Goal: Find specific page/section: Find specific page/section

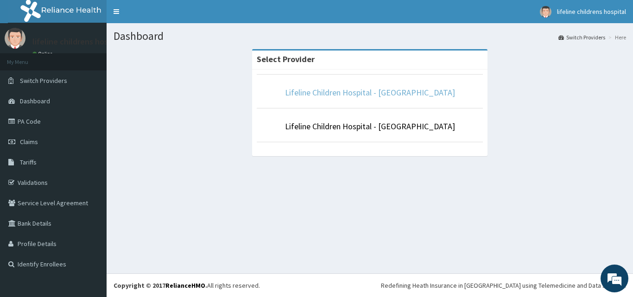
click at [370, 90] on link "Lifeline Children Hospital - [GEOGRAPHIC_DATA]" at bounding box center [370, 92] width 170 height 11
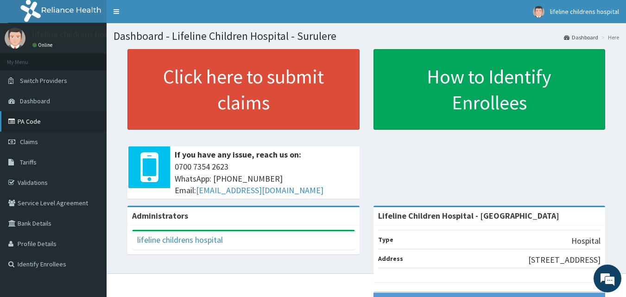
click at [39, 122] on link "PA Code" at bounding box center [53, 121] width 107 height 20
